Goal: Navigation & Orientation: Find specific page/section

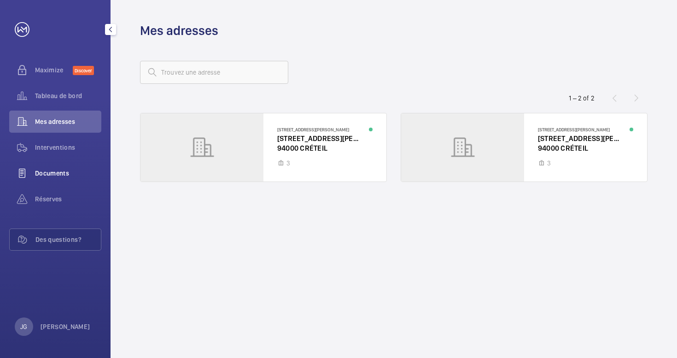
click at [50, 169] on span "Documents" at bounding box center [68, 173] width 66 height 9
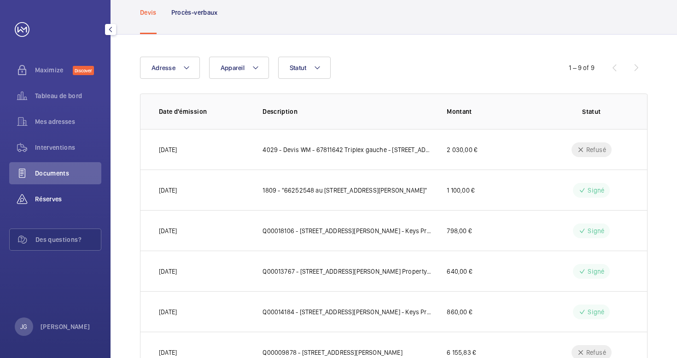
click at [47, 200] on span "Réserves" at bounding box center [68, 198] width 66 height 9
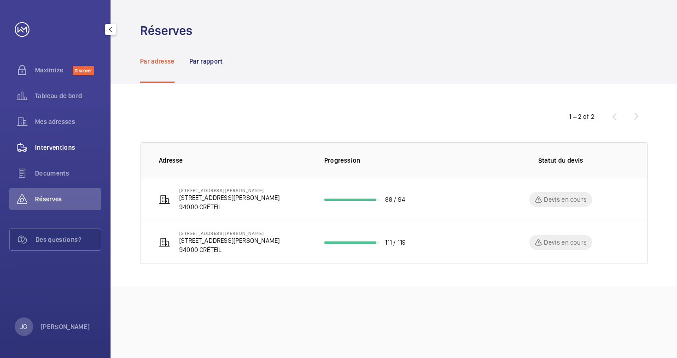
click at [43, 150] on span "Interventions" at bounding box center [68, 147] width 66 height 9
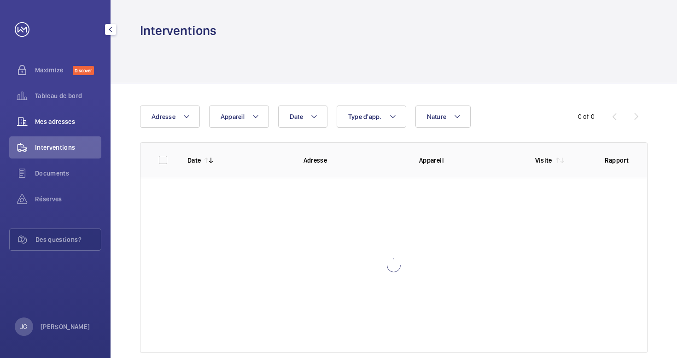
click at [55, 123] on span "Mes adresses" at bounding box center [68, 121] width 66 height 9
